Goal: Navigation & Orientation: Find specific page/section

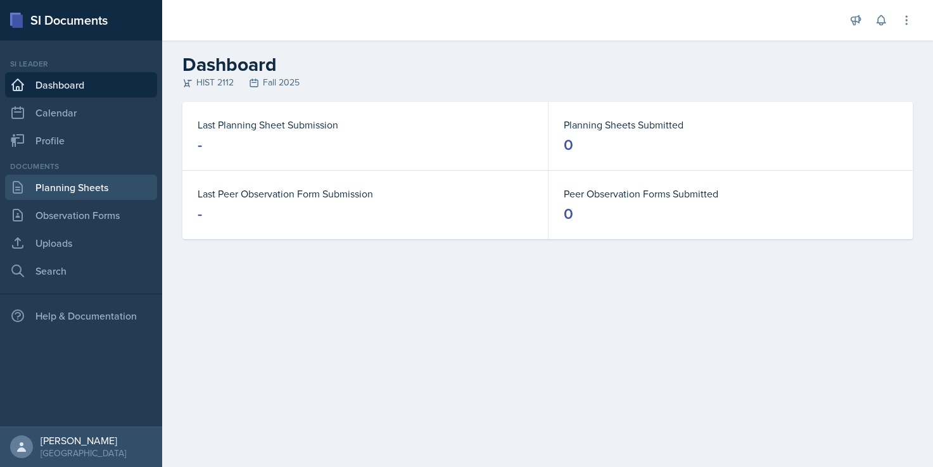
click at [89, 190] on link "Planning Sheets" at bounding box center [81, 187] width 152 height 25
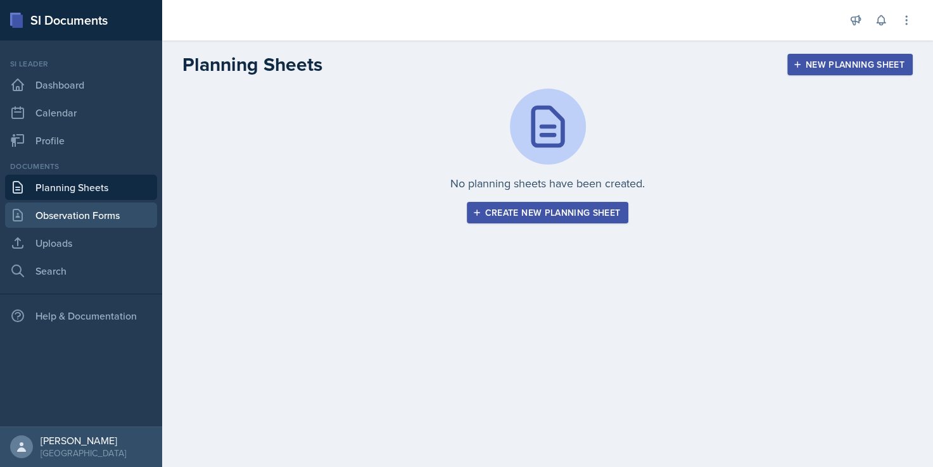
click at [89, 216] on link "Observation Forms" at bounding box center [81, 215] width 152 height 25
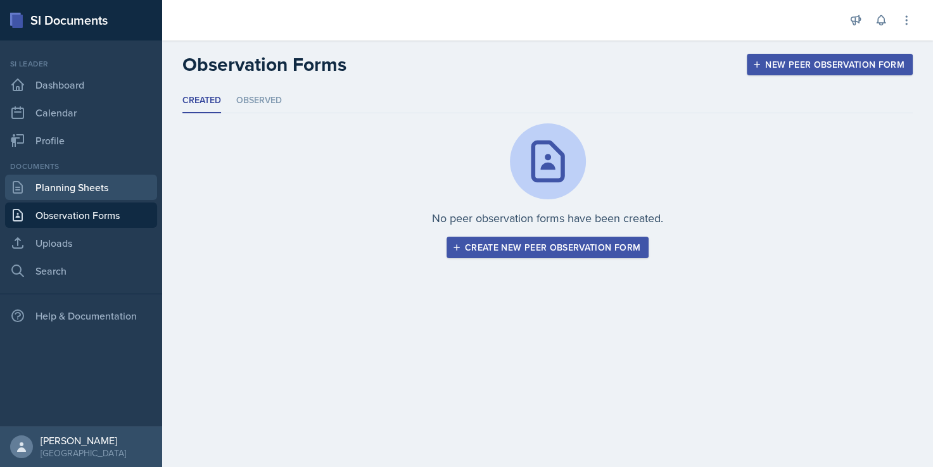
click at [88, 189] on link "Planning Sheets" at bounding box center [81, 187] width 152 height 25
